Goal: Task Accomplishment & Management: Complete application form

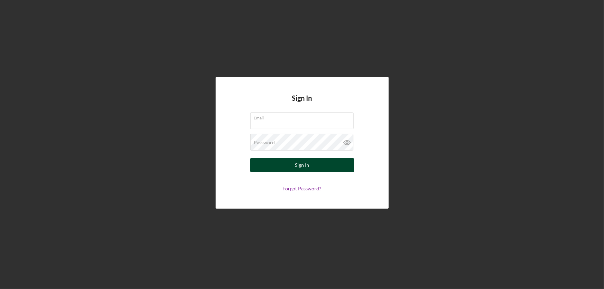
type input "[EMAIL_ADDRESS][DOMAIN_NAME]"
click at [302, 166] on div "Sign In" at bounding box center [302, 165] width 14 height 14
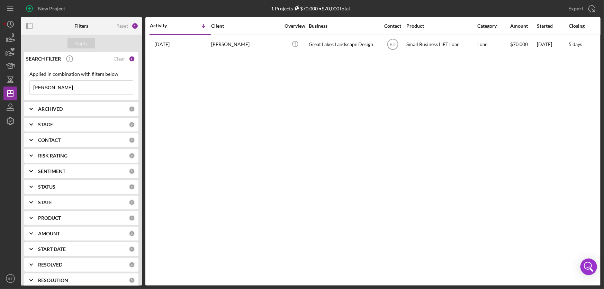
click at [56, 92] on input "[PERSON_NAME]" at bounding box center [81, 88] width 103 height 14
click at [56, 91] on input "[PERSON_NAME]" at bounding box center [81, 88] width 103 height 14
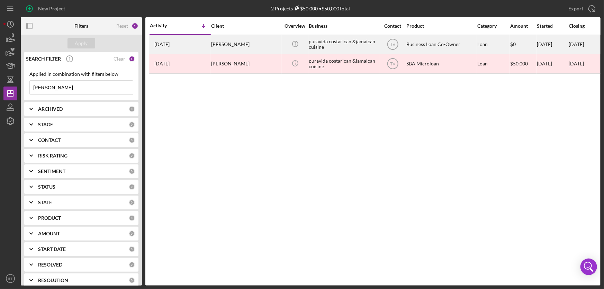
type input "[PERSON_NAME]"
click at [332, 40] on div "puravida costarican &jamaican cuisine" at bounding box center [343, 44] width 69 height 18
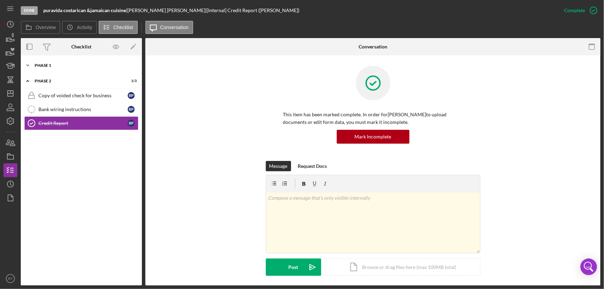
click at [46, 66] on div "Phase 1" at bounding box center [84, 65] width 99 height 4
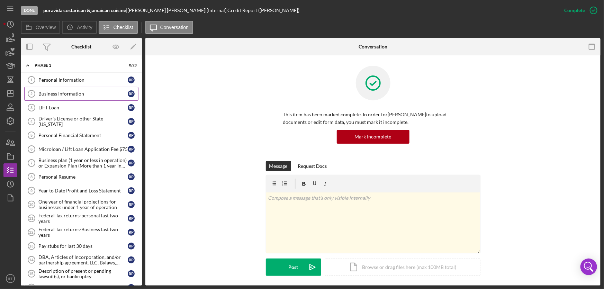
click at [59, 96] on div "Business Information" at bounding box center [82, 94] width 89 height 6
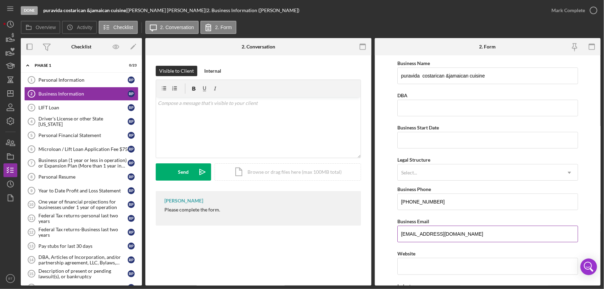
click at [460, 234] on input "[EMAIL_ADDRESS][DOMAIN_NAME]" at bounding box center [487, 234] width 181 height 17
